Goal: Check status: Check status

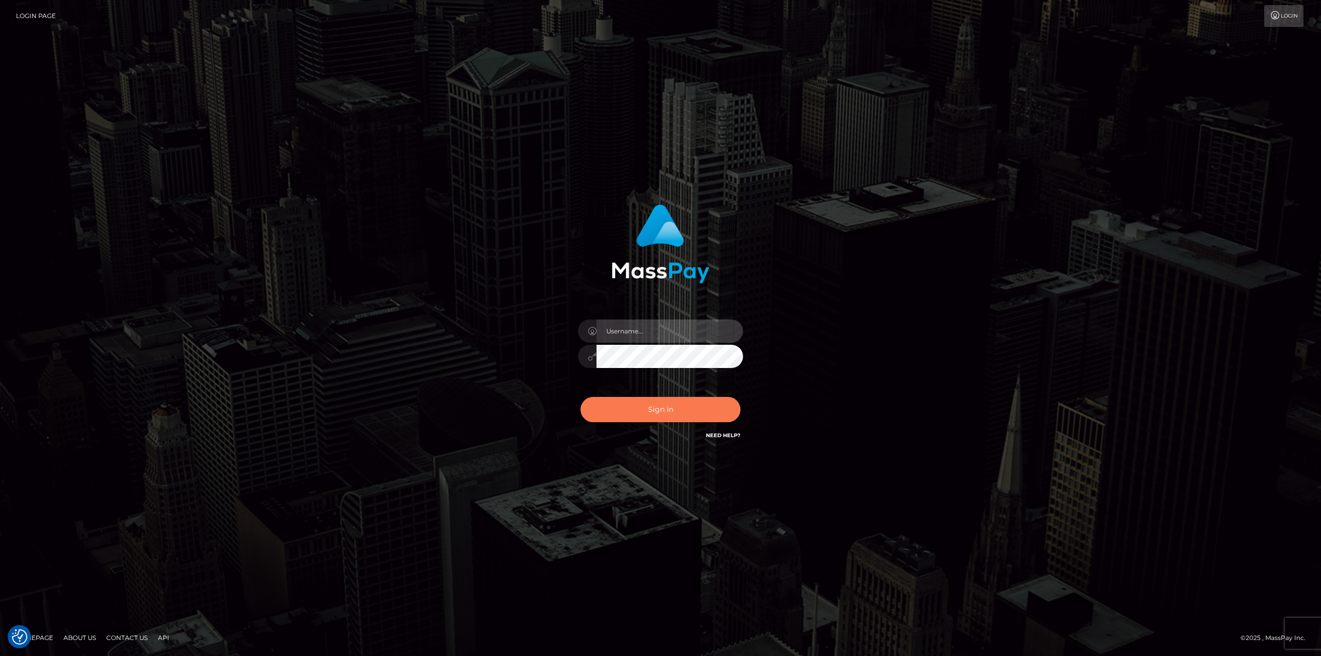
type input "Dikla Silver"
click at [683, 407] on button "Sign in" at bounding box center [661, 409] width 160 height 25
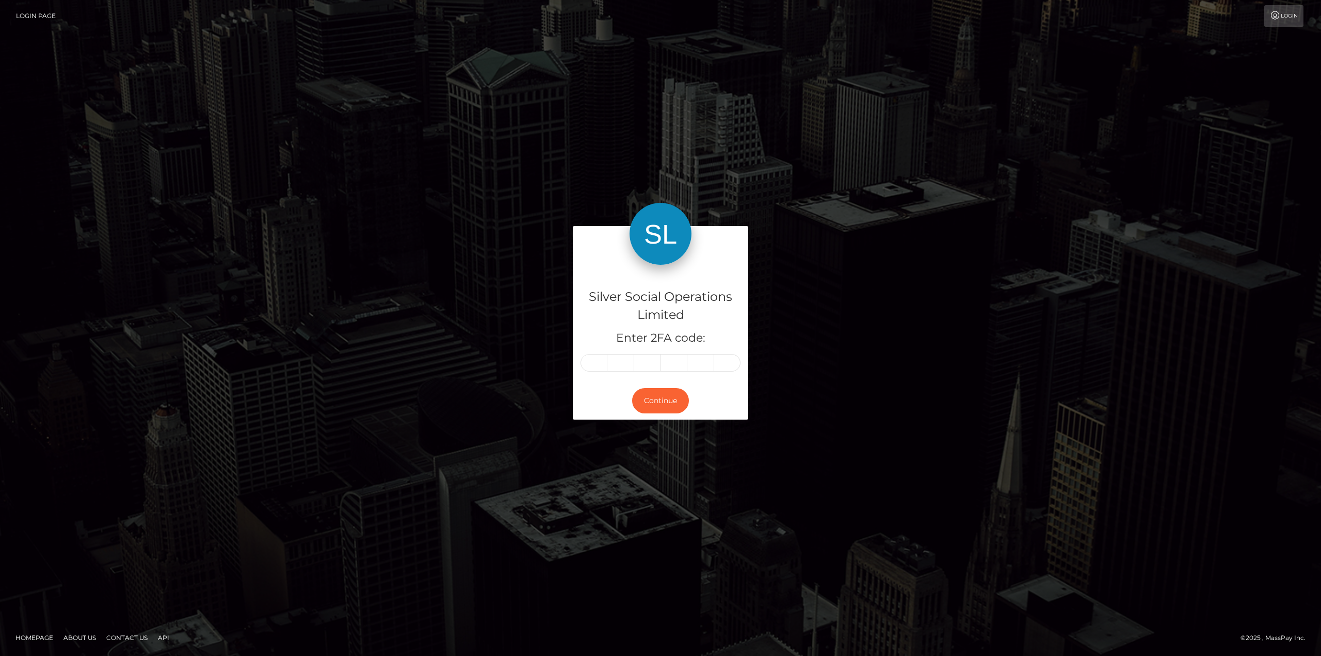
click at [587, 362] on input "text" at bounding box center [594, 363] width 27 height 18
type input "2"
type input "4"
type input "6"
type input "0"
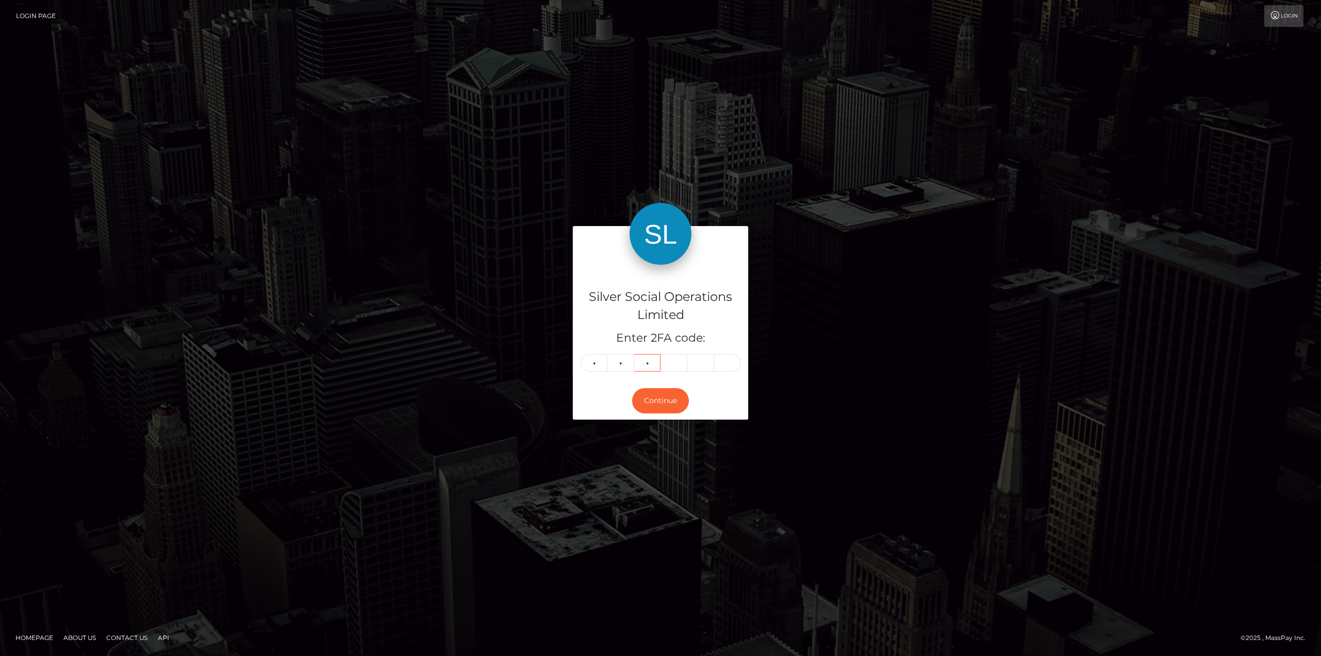
type input "9"
type input "1"
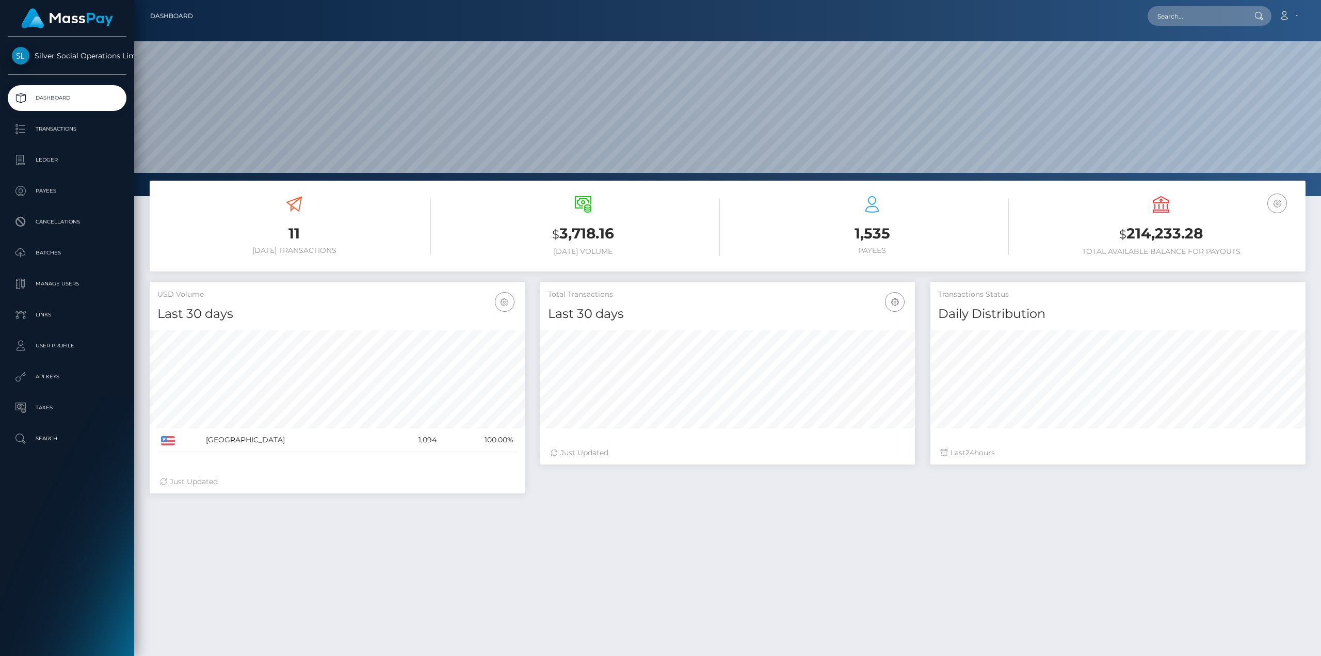
scroll to position [183, 375]
click at [1152, 233] on h3 "$ 214,233.28" at bounding box center [1162, 233] width 274 height 21
copy h3 "214,233.28"
